Goal: Information Seeking & Learning: Learn about a topic

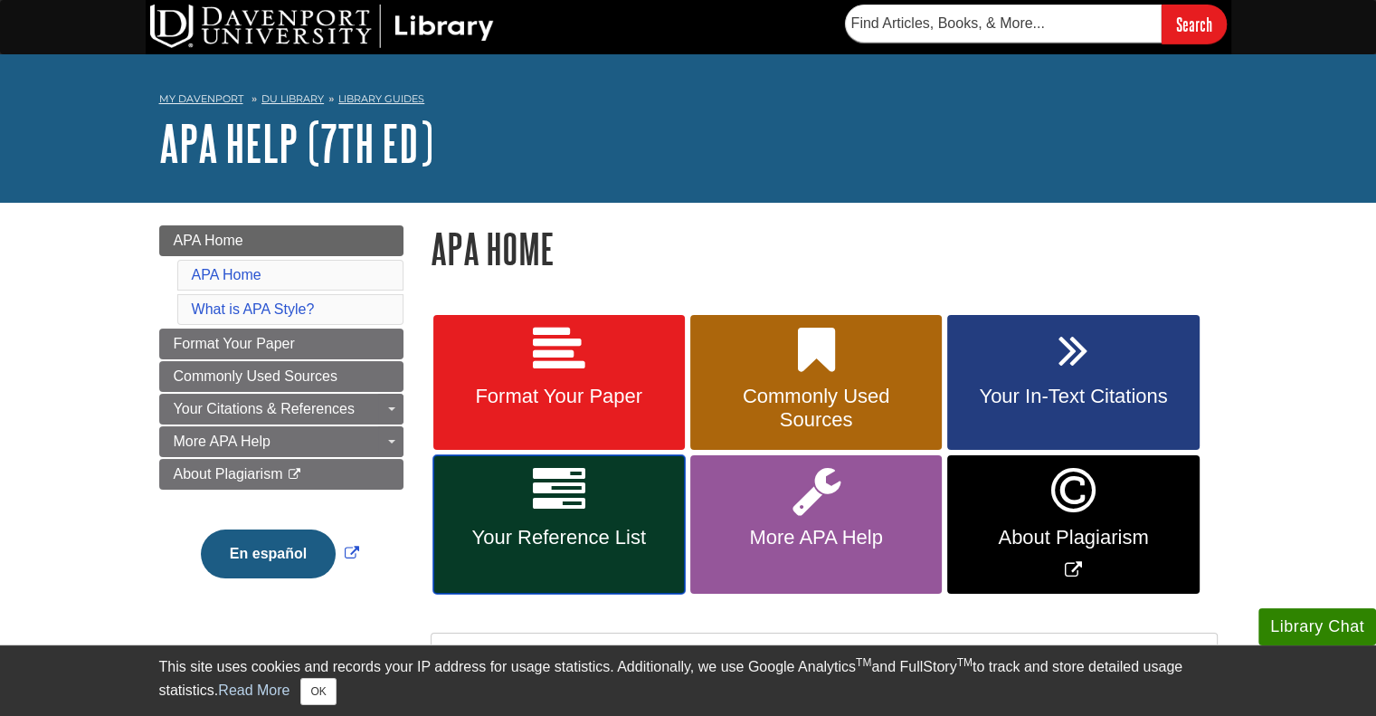
click at [546, 502] on icon at bounding box center [559, 490] width 52 height 52
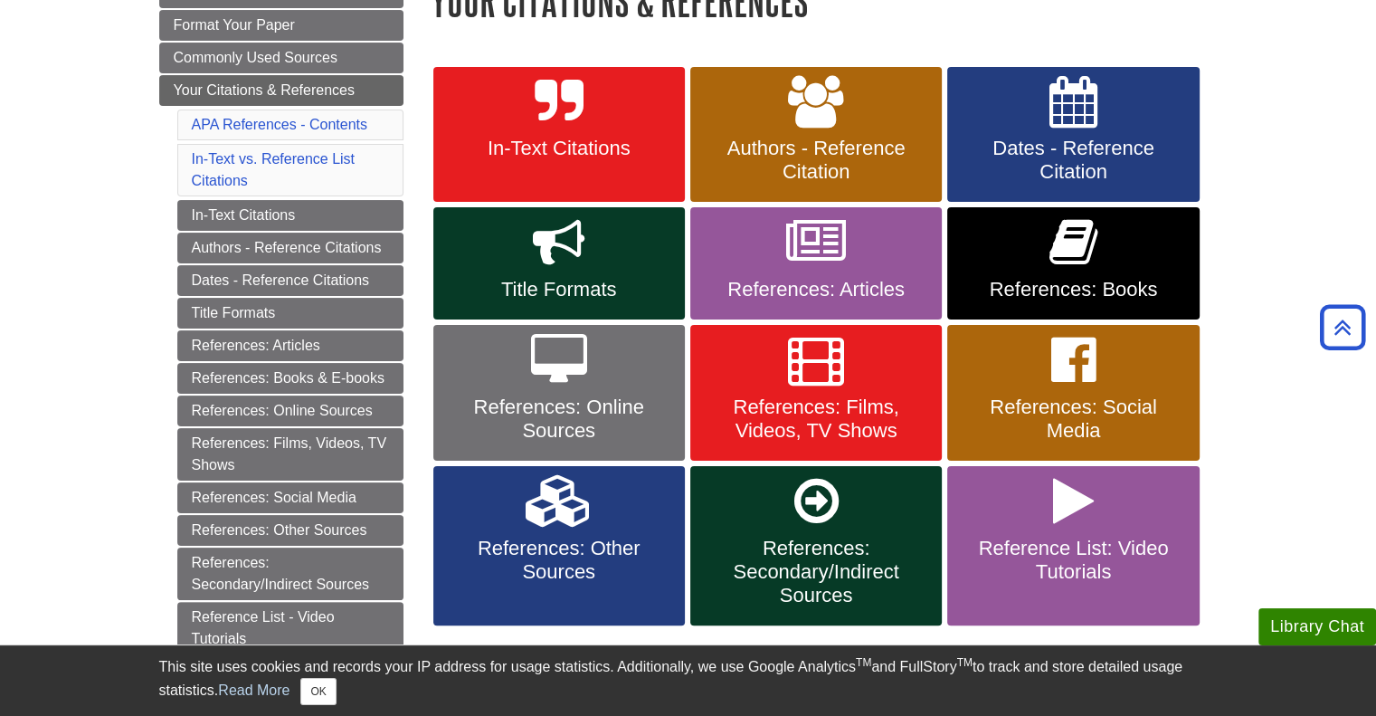
scroll to position [295, 0]
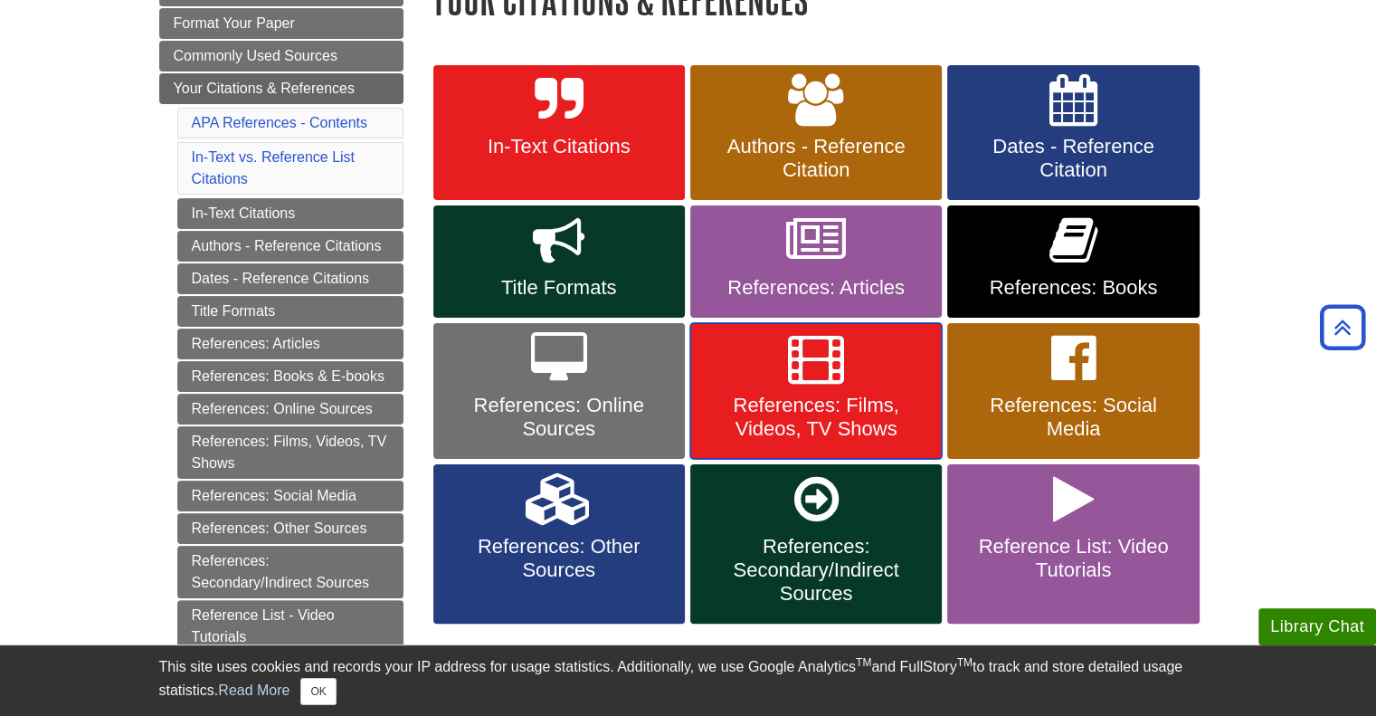
click at [840, 380] on icon at bounding box center [816, 358] width 56 height 52
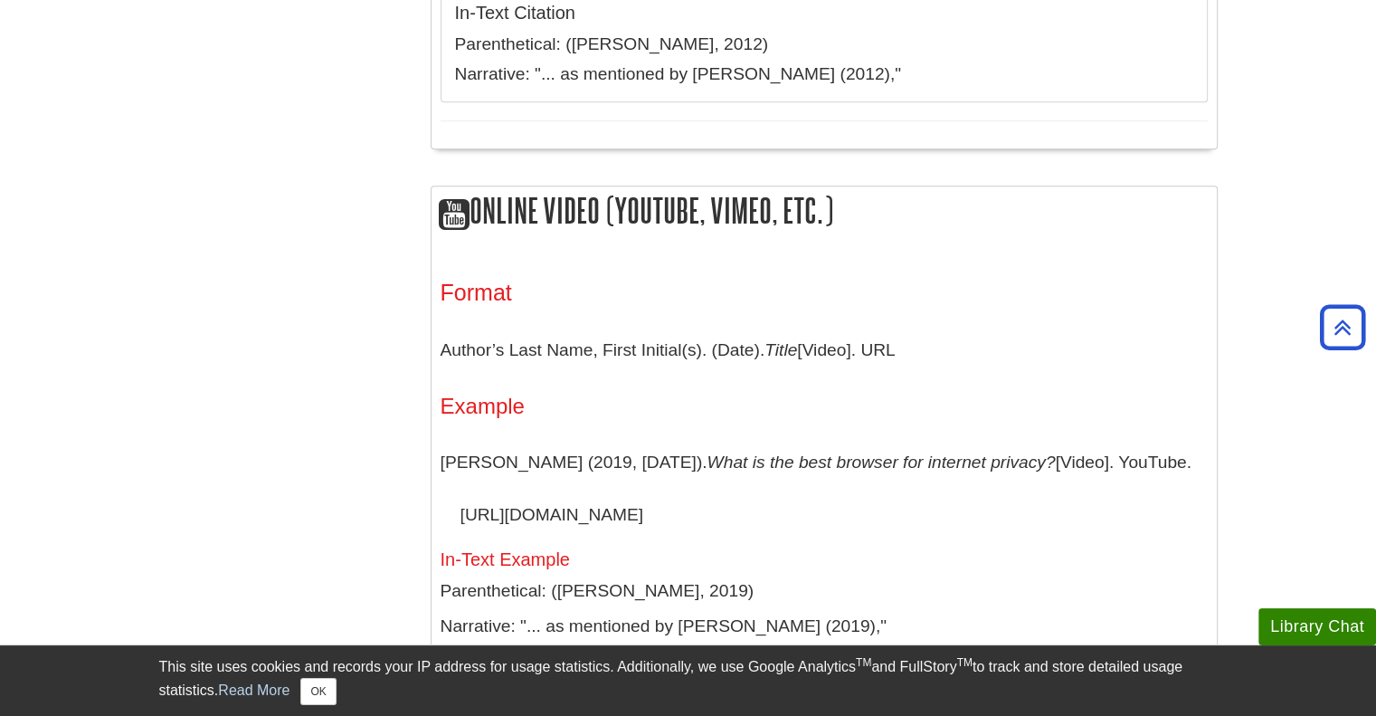
scroll to position [1353, 0]
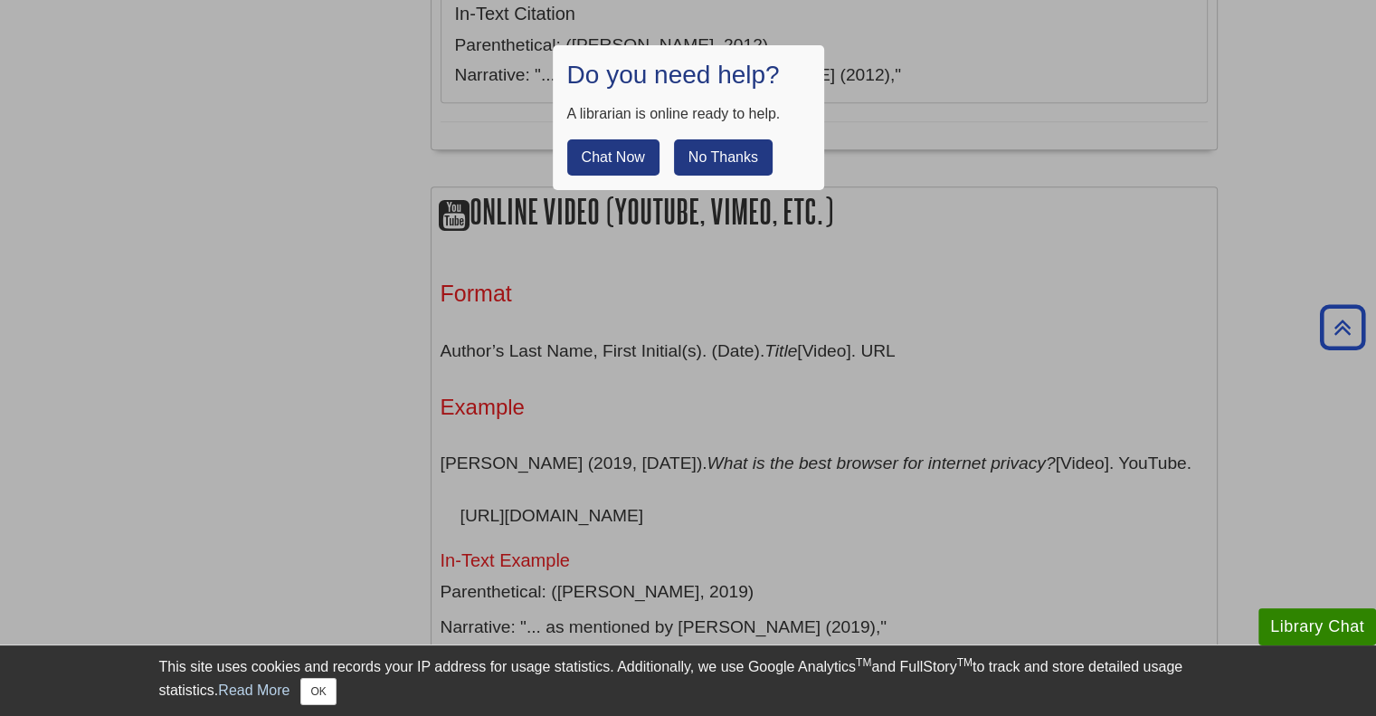
click at [661, 382] on div at bounding box center [688, 358] width 1376 height 716
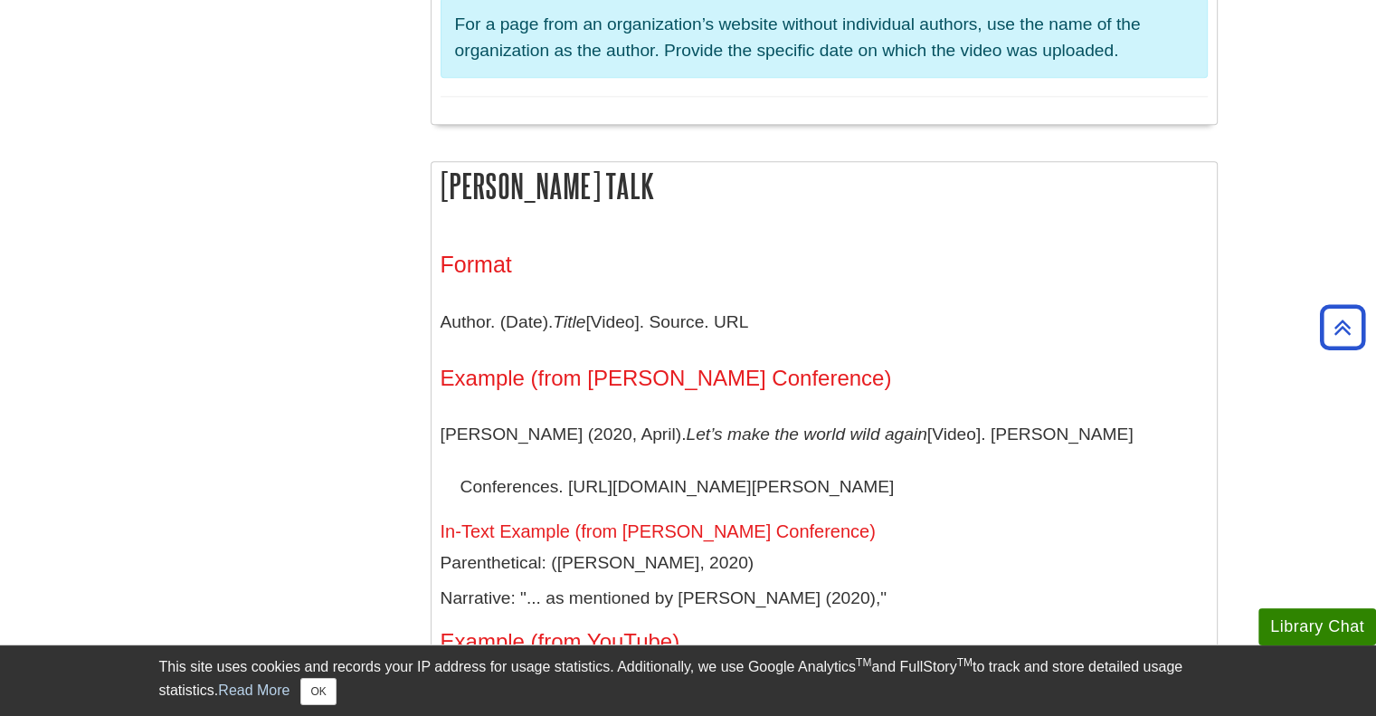
scroll to position [2026, 0]
